Goal: Task Accomplishment & Management: Complete application form

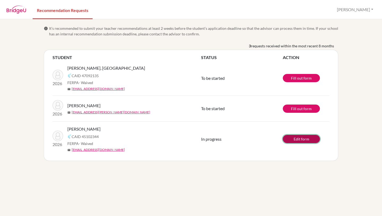
click at [292, 138] on link "Edit form" at bounding box center [301, 139] width 37 height 8
click at [290, 80] on link "Fill out form" at bounding box center [301, 78] width 37 height 8
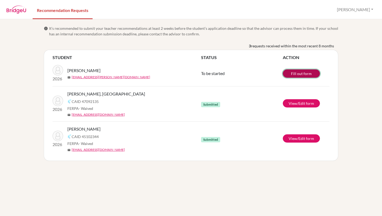
click at [293, 75] on link "Fill out form" at bounding box center [301, 73] width 37 height 8
click at [297, 75] on link "Fill out form" at bounding box center [301, 73] width 37 height 8
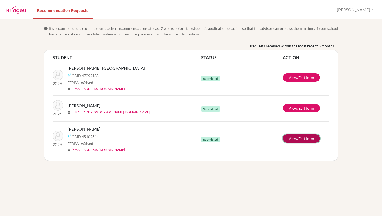
click at [294, 138] on link "View/Edit form" at bounding box center [301, 138] width 37 height 8
